Goal: Task Accomplishment & Management: Use online tool/utility

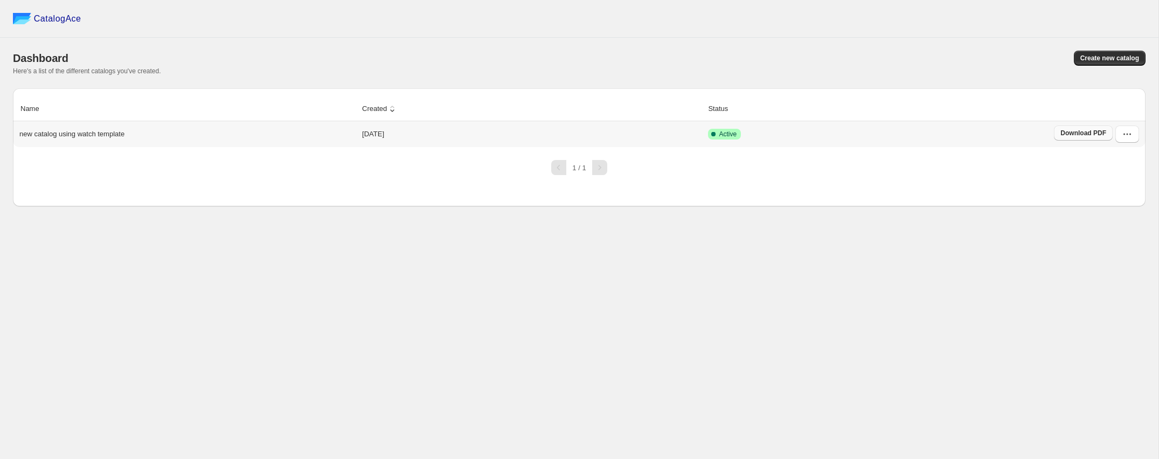
click at [1089, 133] on span "Download PDF" at bounding box center [1084, 133] width 46 height 9
click at [1133, 136] on button "button" at bounding box center [1128, 134] width 24 height 17
click at [1112, 211] on span "Edit" at bounding box center [1117, 212] width 56 height 11
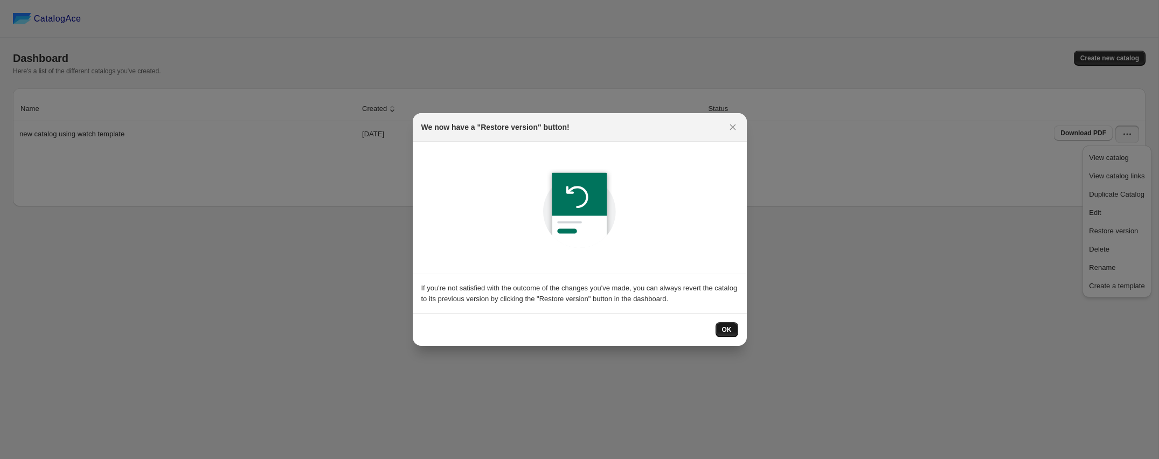
click at [730, 331] on span "OK" at bounding box center [727, 329] width 10 height 9
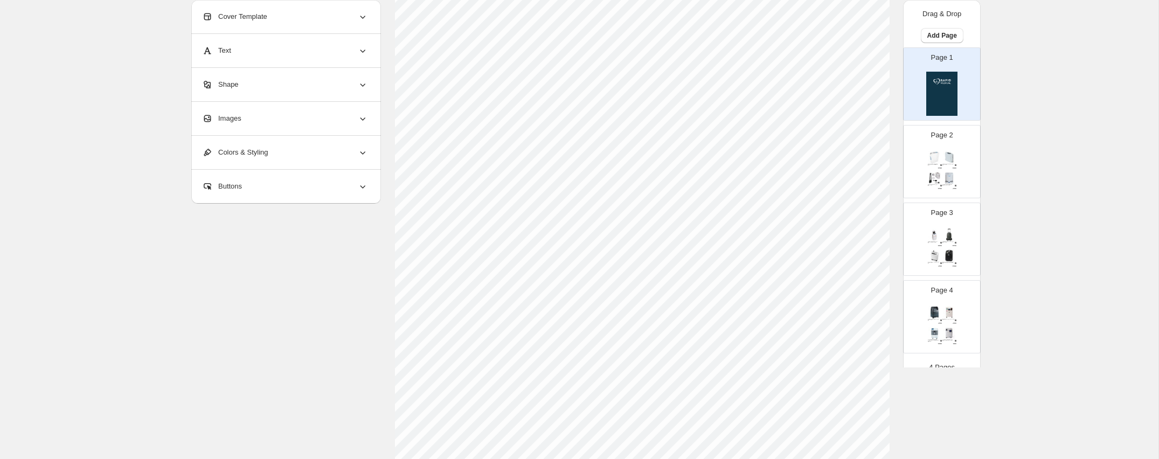
scroll to position [126, 0]
click at [362, 15] on icon at bounding box center [362, 16] width 11 height 11
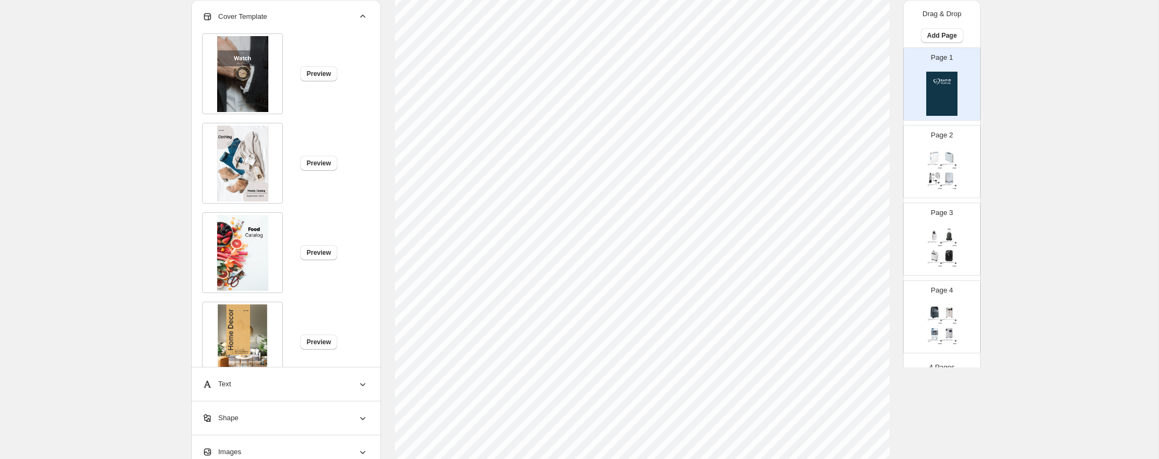
click at [366, 14] on icon at bounding box center [362, 16] width 11 height 11
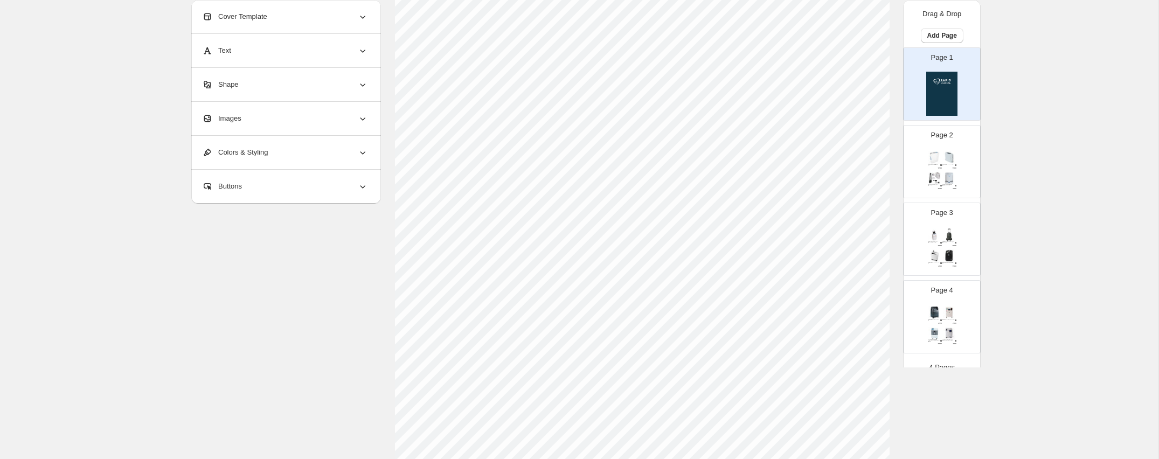
click at [952, 156] on img at bounding box center [950, 157] width 14 height 13
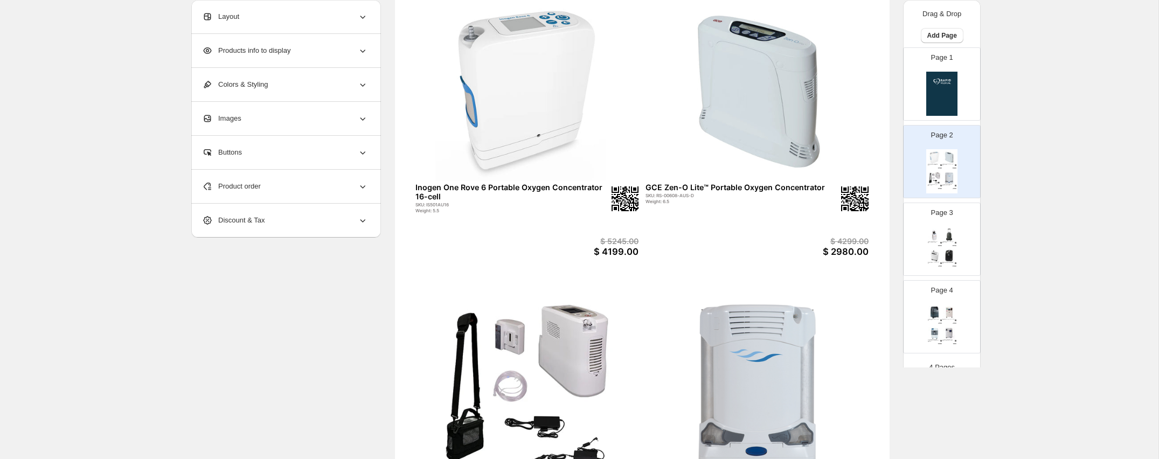
click at [951, 84] on img at bounding box center [941, 94] width 31 height 44
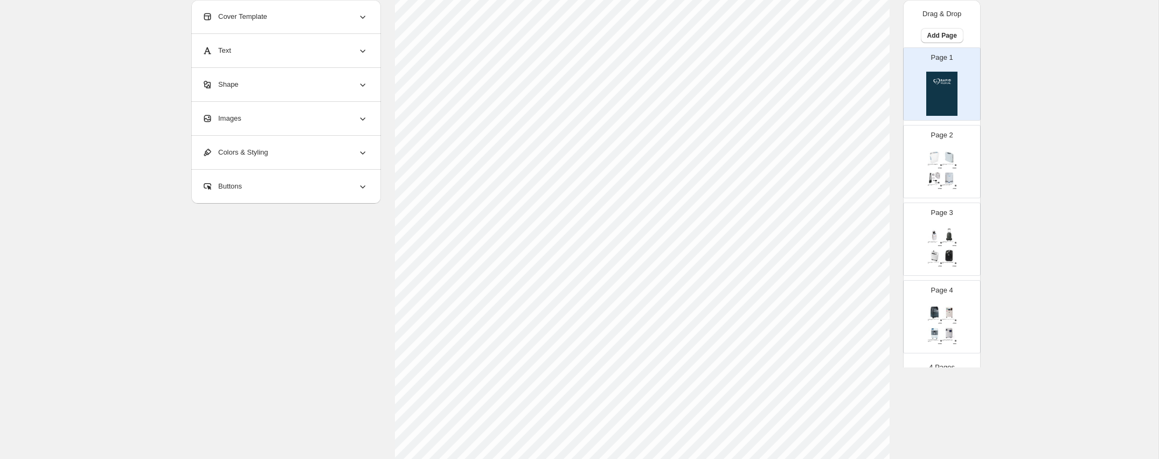
scroll to position [241, 0]
click at [935, 156] on img at bounding box center [935, 157] width 14 height 13
type input "*"
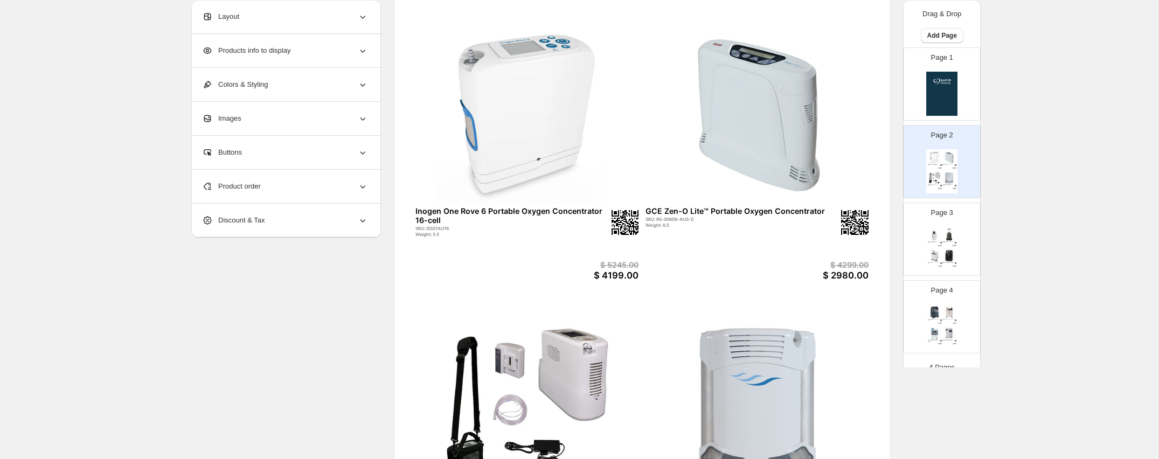
scroll to position [99, 0]
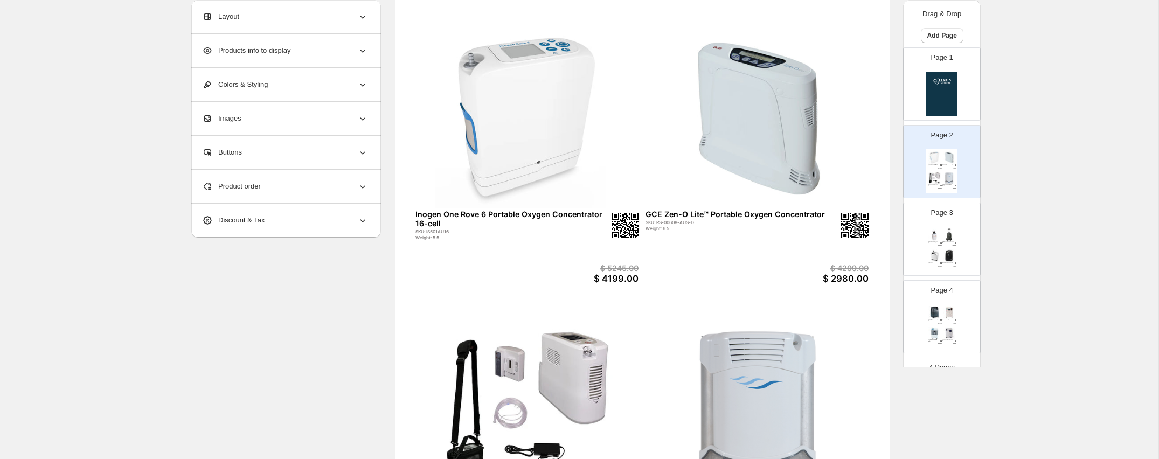
click at [364, 186] on icon at bounding box center [363, 186] width 5 height 3
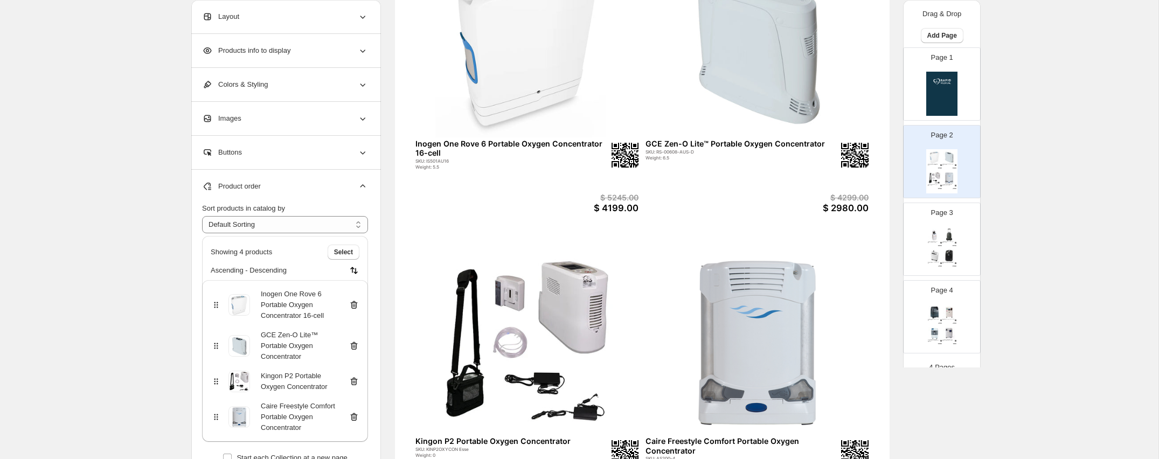
scroll to position [168, 0]
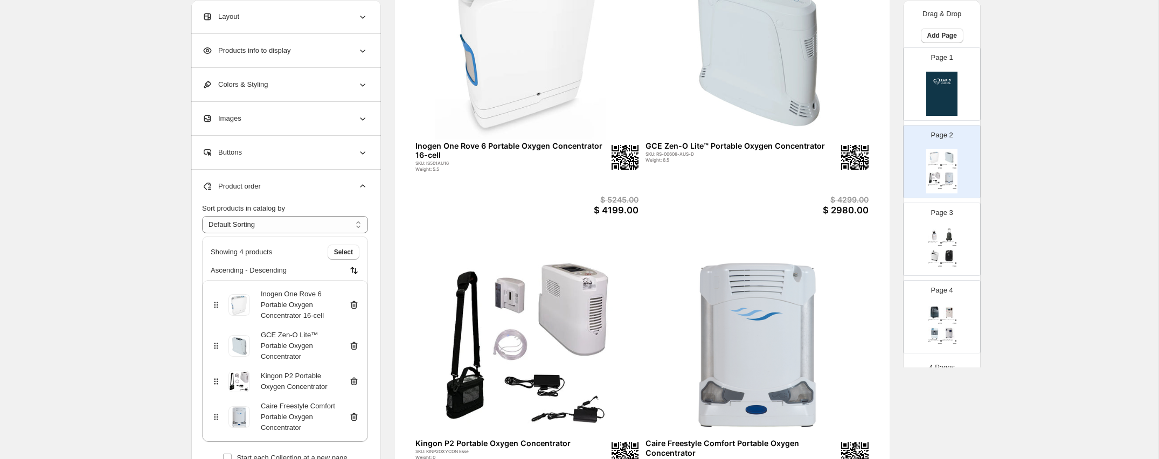
click at [362, 185] on icon at bounding box center [363, 185] width 5 height 3
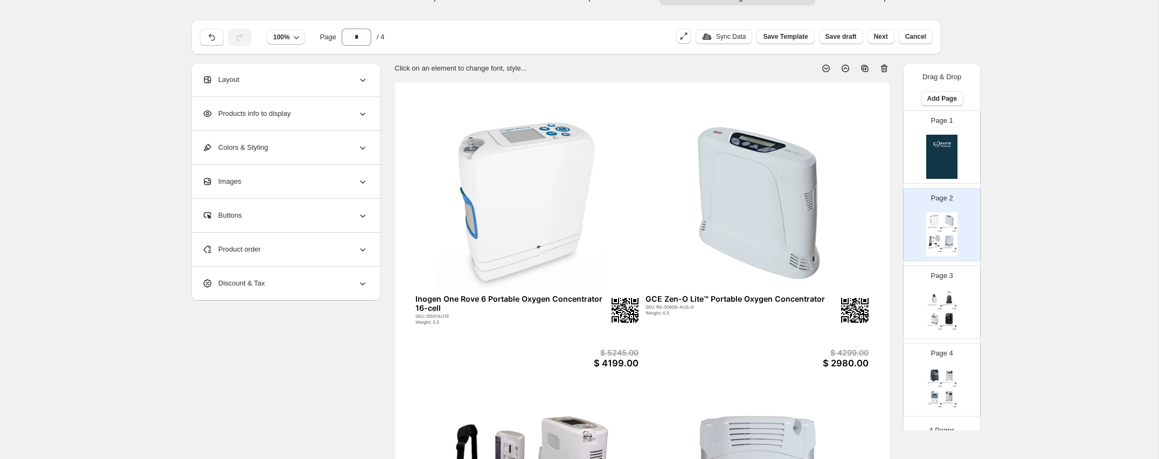
scroll to position [0, 0]
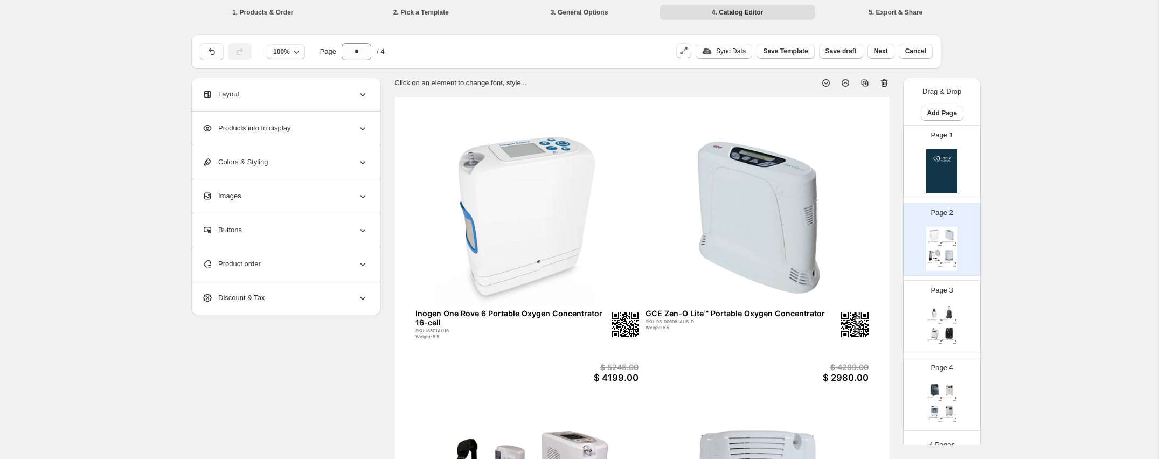
click at [127, 157] on div "**********" at bounding box center [579, 390] width 1159 height 781
click at [1041, 135] on div "**********" at bounding box center [579, 390] width 1159 height 781
click at [123, 234] on div "**********" at bounding box center [579, 390] width 1159 height 781
